Goal: Information Seeking & Learning: Learn about a topic

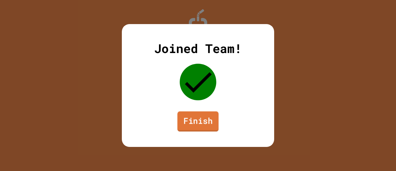
click at [199, 121] on link "Finish" at bounding box center [197, 121] width 41 height 20
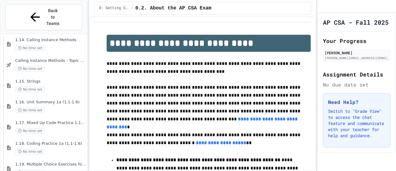
scroll to position [522, 0]
click at [55, 101] on span "1.16. Unit Summary 1a (1.1-1.6)" at bounding box center [50, 103] width 71 height 5
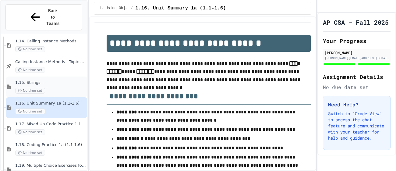
click at [70, 80] on div "1.15. Strings No time set" at bounding box center [50, 86] width 71 height 13
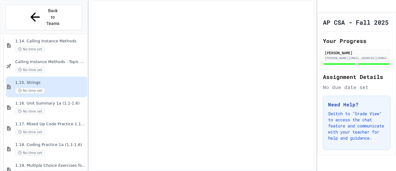
scroll to position [482, 0]
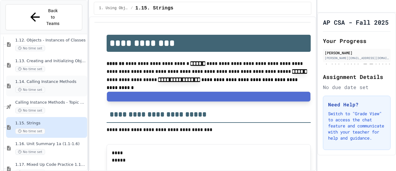
scroll to position [451, 0]
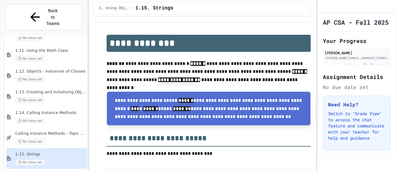
click at [72, 94] on span "1.13. Creating and Initializing Objects: Constructors" at bounding box center [50, 91] width 71 height 5
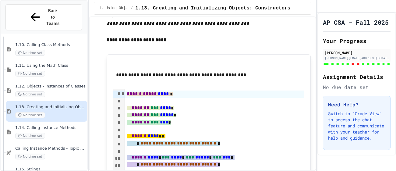
scroll to position [2283, 0]
